Goal: Use online tool/utility: Use online tool/utility

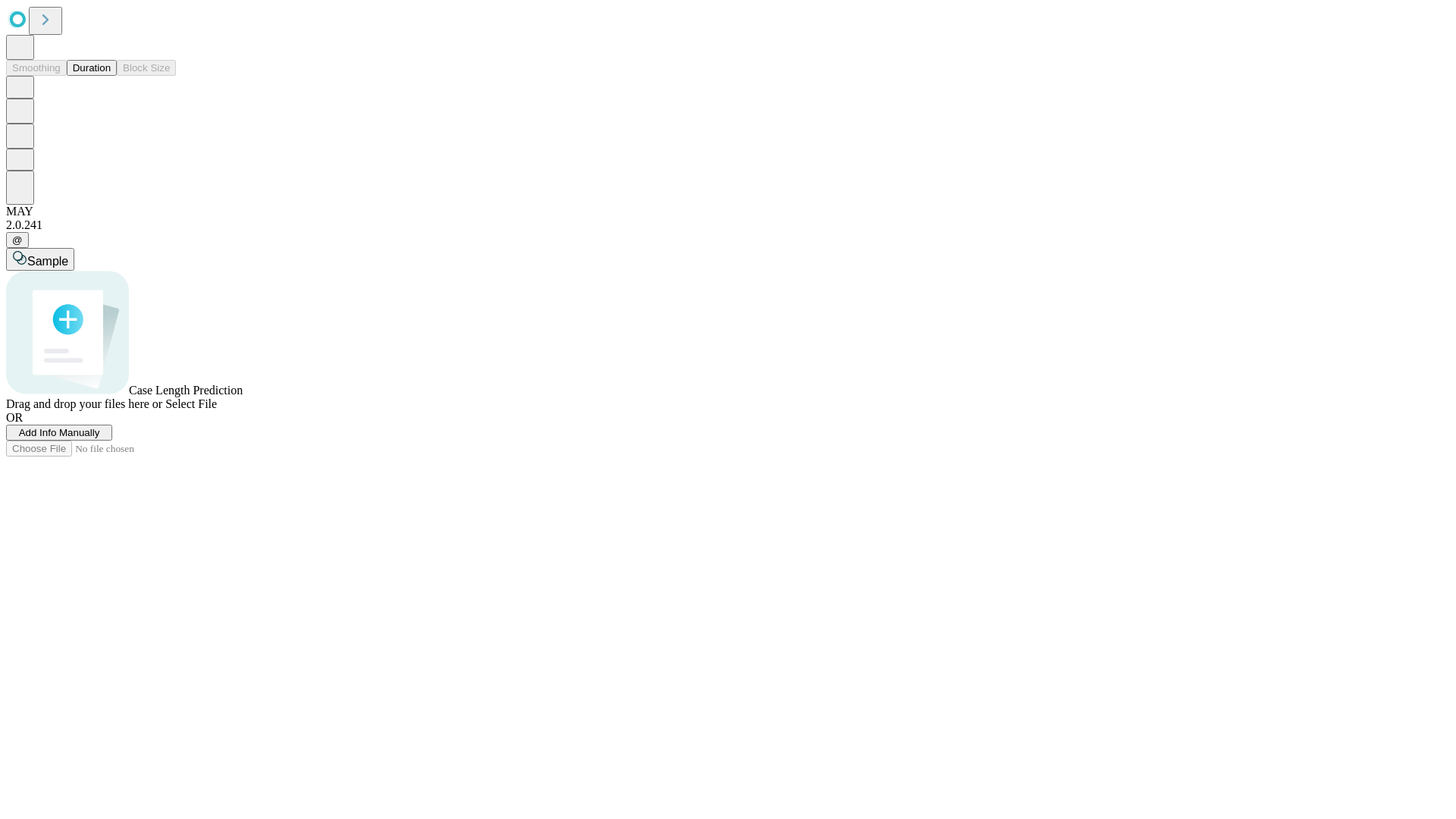
click at [110, 76] on button "Duration" at bounding box center [92, 68] width 50 height 16
click at [217, 410] on span "Select File" at bounding box center [191, 404] width 51 height 13
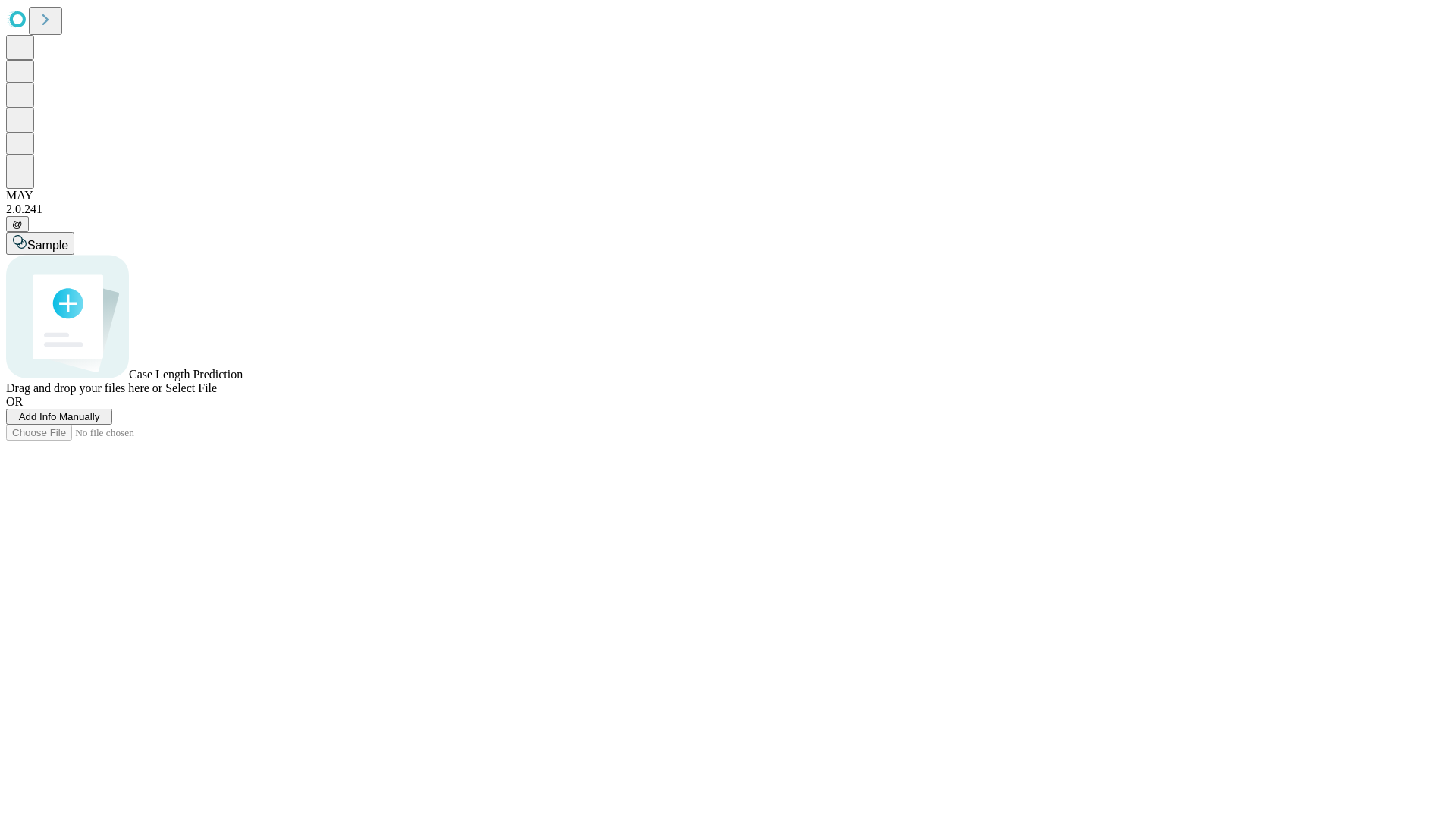
click at [217, 395] on span "Select File" at bounding box center [191, 388] width 51 height 13
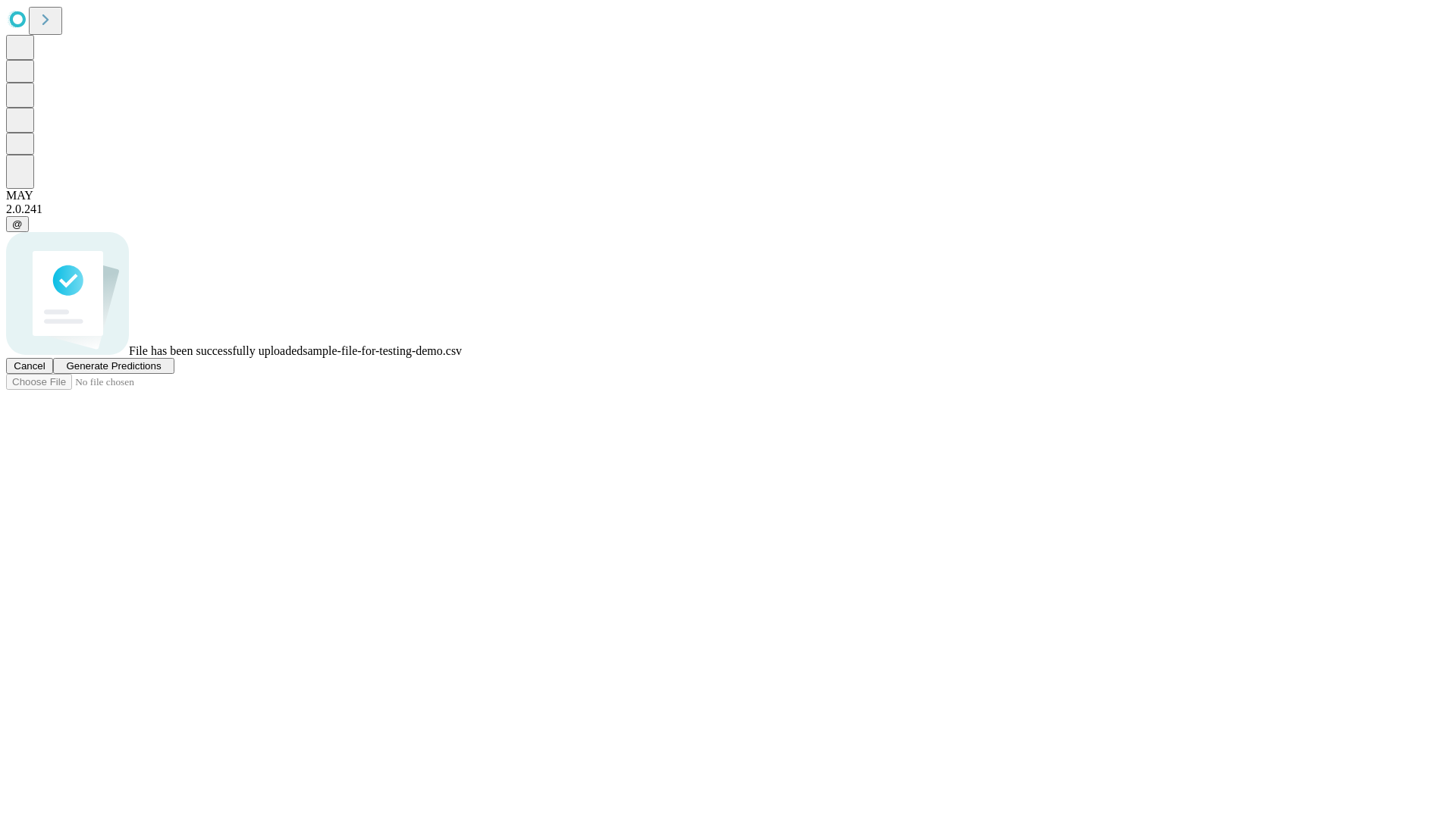
click at [161, 372] on span "Generate Predictions" at bounding box center [113, 366] width 95 height 11
